Goal: Navigation & Orientation: Find specific page/section

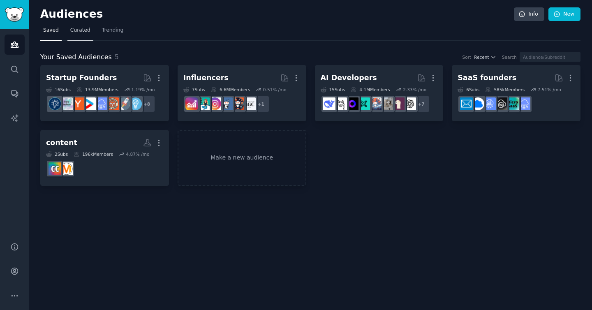
click at [81, 27] on span "Curated" at bounding box center [80, 30] width 20 height 7
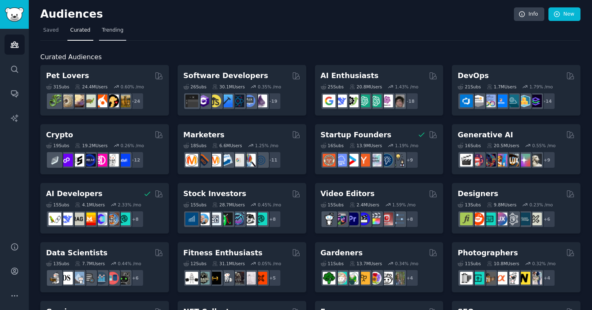
click at [116, 29] on span "Trending" at bounding box center [112, 30] width 21 height 7
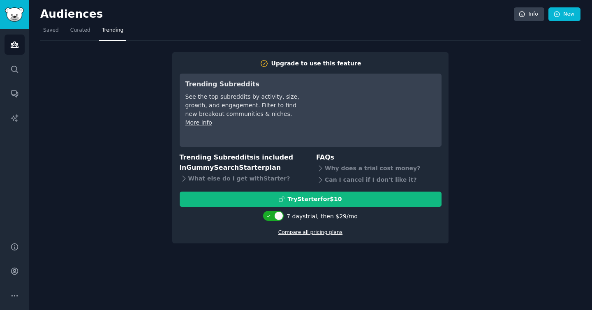
click at [317, 234] on link "Compare all pricing plans" at bounding box center [310, 232] width 64 height 6
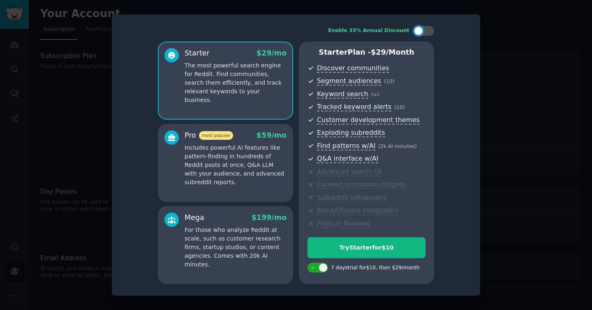
click at [492, 135] on div at bounding box center [296, 155] width 592 height 310
click at [77, 72] on div at bounding box center [296, 155] width 592 height 310
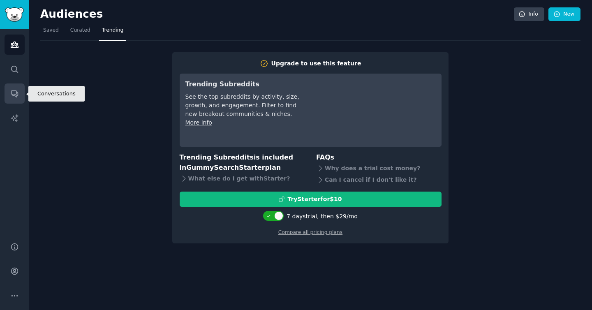
click at [14, 91] on icon "Sidebar" at bounding box center [14, 94] width 7 height 7
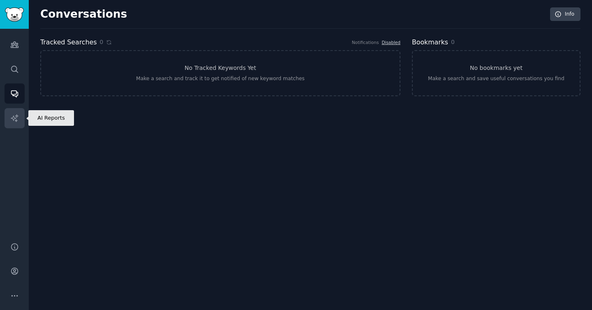
click at [8, 120] on link "AI Reports" at bounding box center [15, 118] width 20 height 20
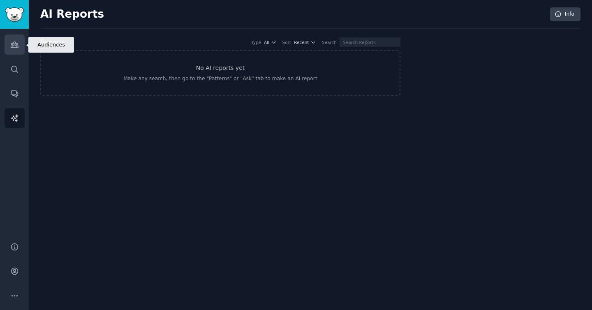
click at [12, 42] on icon "Sidebar" at bounding box center [14, 44] width 9 height 9
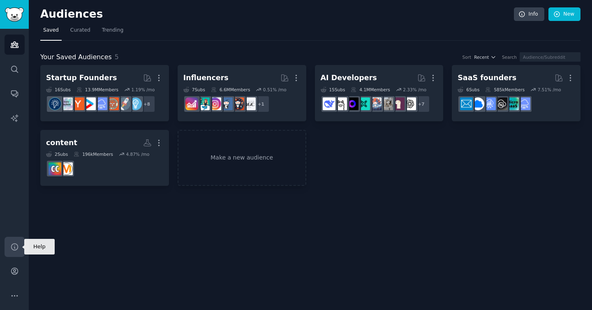
click at [15, 246] on icon "Sidebar" at bounding box center [14, 247] width 9 height 9
